Goal: Find specific page/section: Find specific page/section

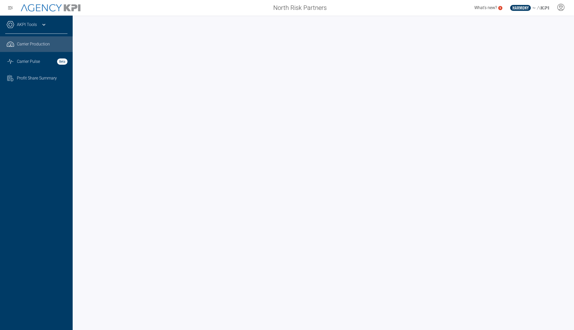
click at [36, 23] on link "AKPI Tools" at bounding box center [27, 25] width 20 height 6
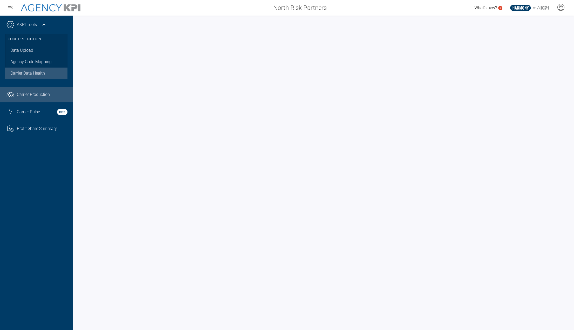
click at [30, 72] on span "Carrier Data Health" at bounding box center [27, 73] width 35 height 6
click at [35, 100] on link ".cls-1{fill:none;stroke:#221f20;stroke-linecap:round;stroke-linejoin:round;stro…" at bounding box center [36, 95] width 73 height 16
click at [29, 132] on link "Task List Cash Streamline Icon: [URL][DOMAIN_NAME] Profit Share Summary" at bounding box center [36, 128] width 73 height 14
